Goal: Communication & Community: Ask a question

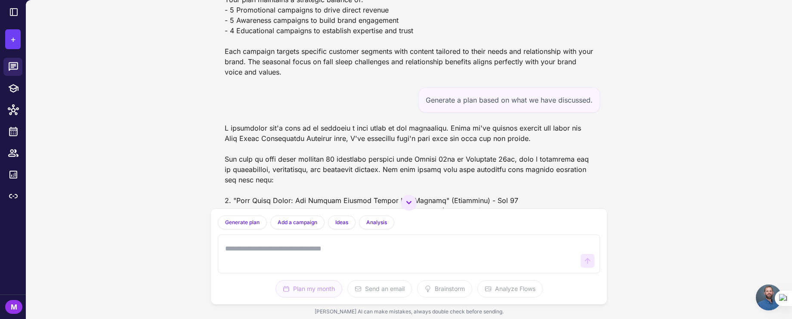
scroll to position [964, 0]
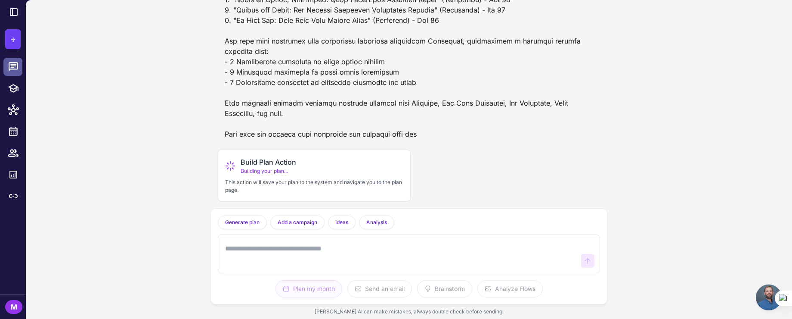
click at [10, 69] on icon at bounding box center [13, 66] width 9 height 9
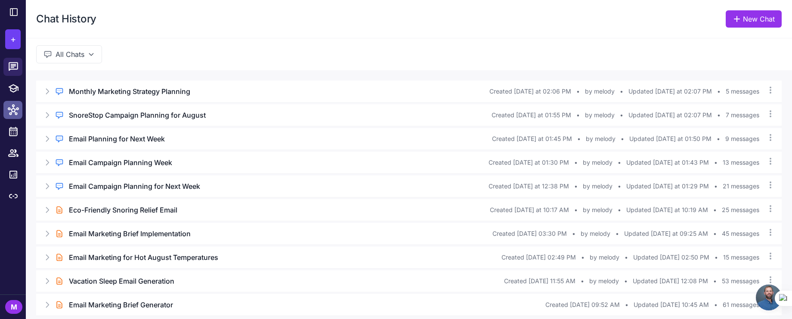
click at [14, 105] on icon at bounding box center [13, 109] width 11 height 11
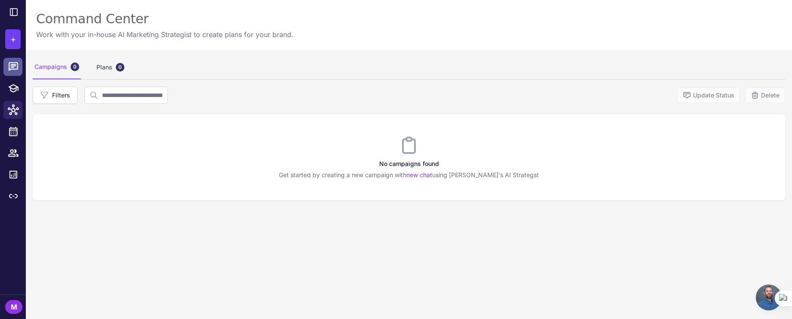
click at [16, 67] on icon at bounding box center [13, 66] width 11 height 11
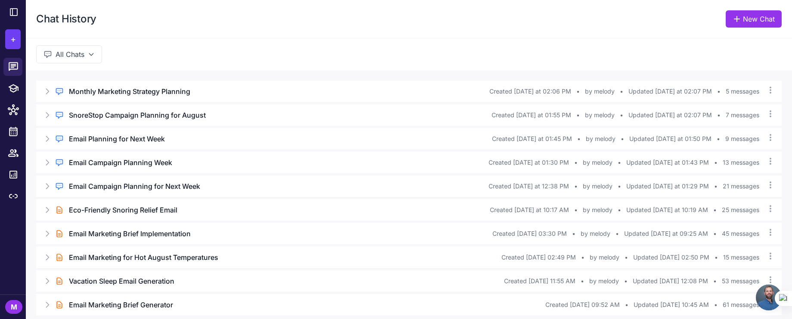
click at [766, 293] on span "Open chat" at bounding box center [769, 297] width 26 height 26
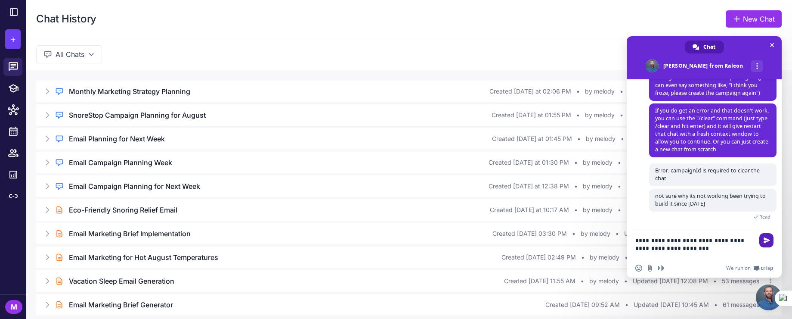
type textarea "**********"
click at [770, 239] on span "Send" at bounding box center [767, 240] width 6 height 6
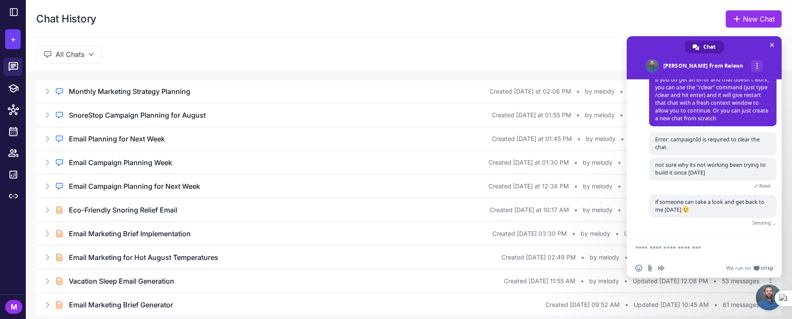
scroll to position [131, 0]
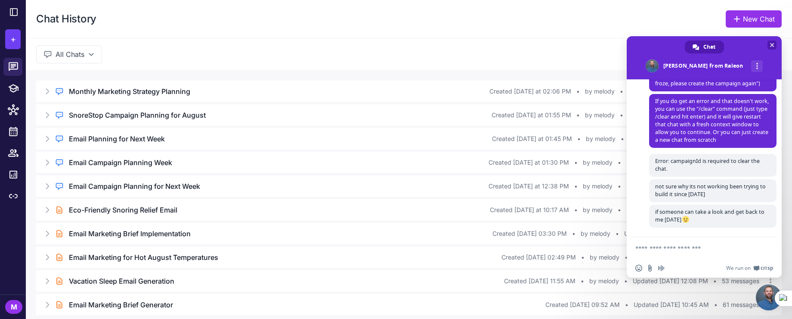
click at [771, 45] on span "Close chat" at bounding box center [772, 45] width 4 height 6
